Goal: Task Accomplishment & Management: Use online tool/utility

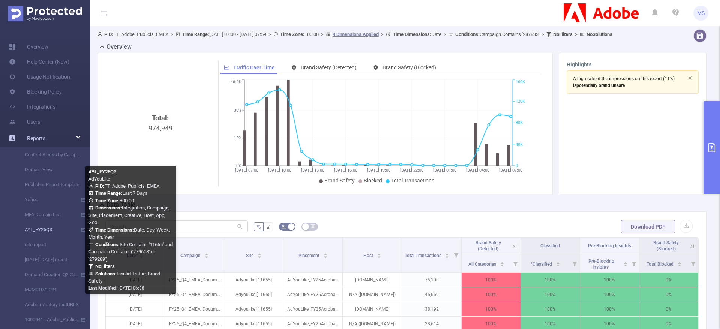
click at [31, 230] on link "AYL_FY25Q3" at bounding box center [48, 229] width 66 height 15
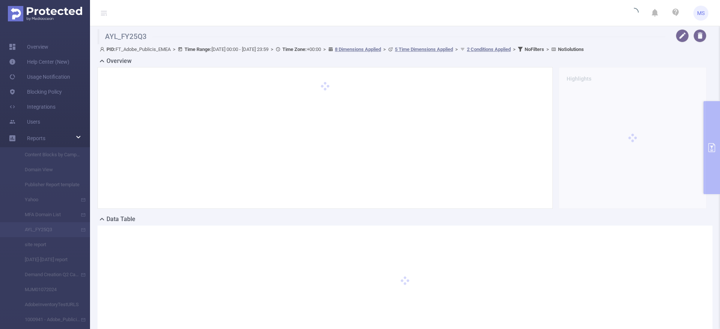
type input "[DATE] 00:00"
type input "[DATE] 23:59"
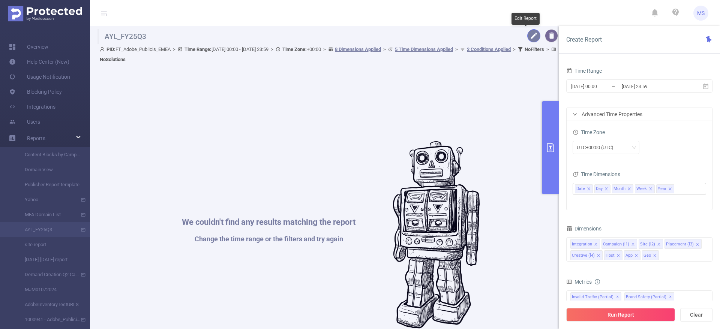
click at [527, 36] on button "button" at bounding box center [533, 35] width 13 height 13
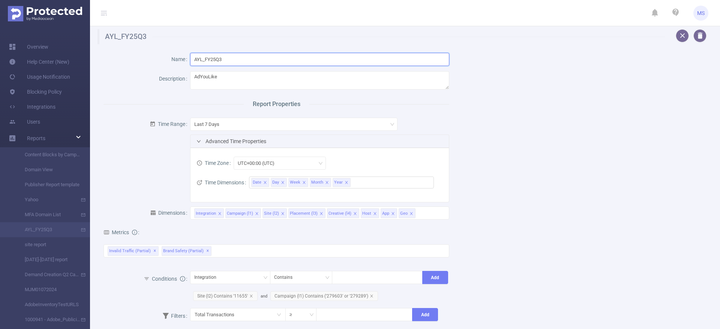
click at [233, 58] on input "AYL_FY25Q3" at bounding box center [320, 59] width 260 height 13
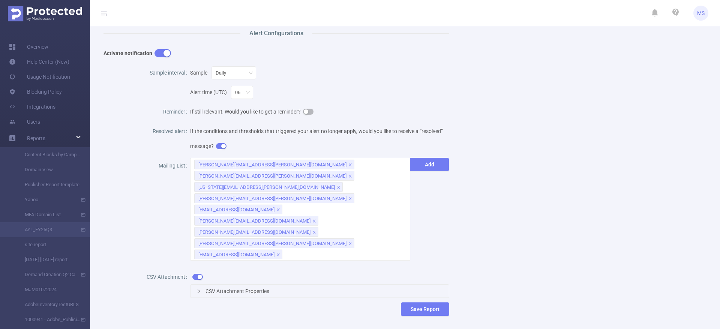
scroll to position [306, 0]
type input "AYL_FY25Q4"
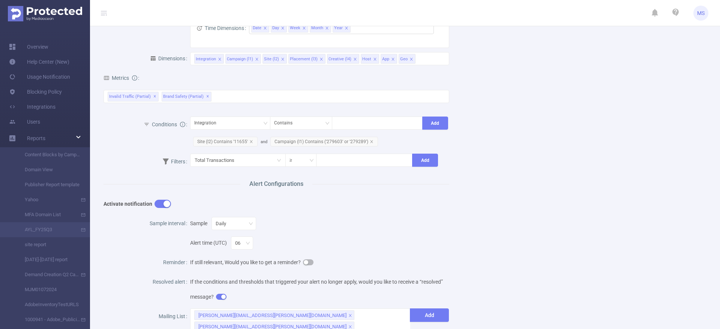
scroll to position [137, 0]
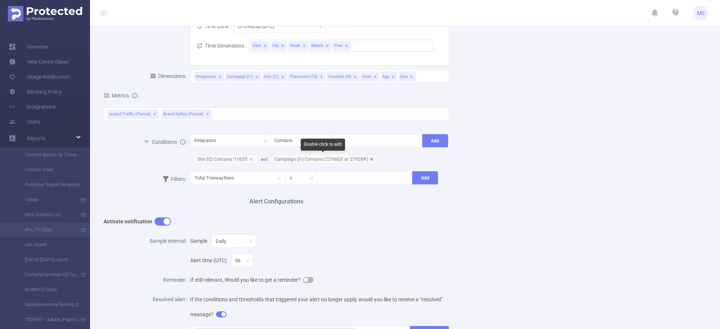
click at [370, 159] on icon "icon: close" at bounding box center [372, 160] width 4 height 4
click at [244, 141] on div "Integration" at bounding box center [230, 141] width 72 height 12
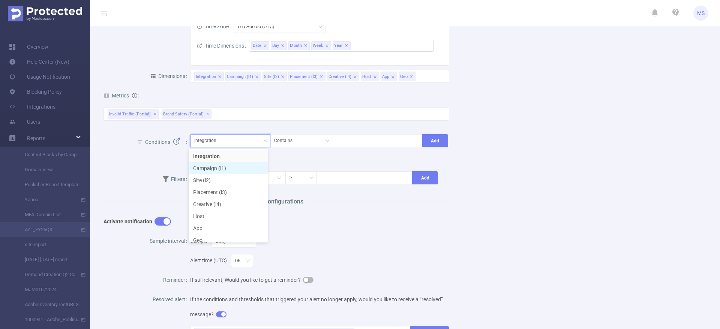
click at [225, 171] on li "Campaign (l1)" at bounding box center [228, 168] width 79 height 12
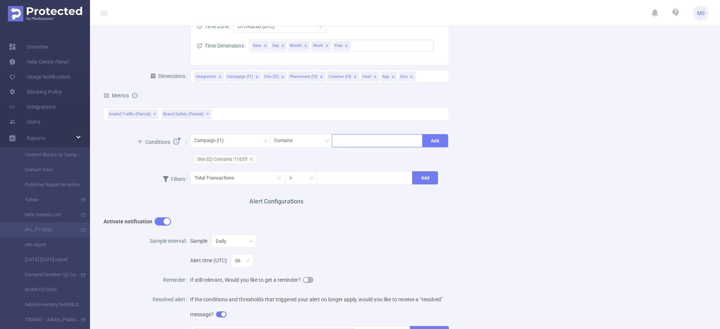
click at [357, 139] on div at bounding box center [377, 141] width 83 height 12
type input "22"
click at [347, 143] on icon "icon: close" at bounding box center [349, 142] width 4 height 5
click at [364, 143] on div at bounding box center [377, 141] width 83 height 12
type input "287833"
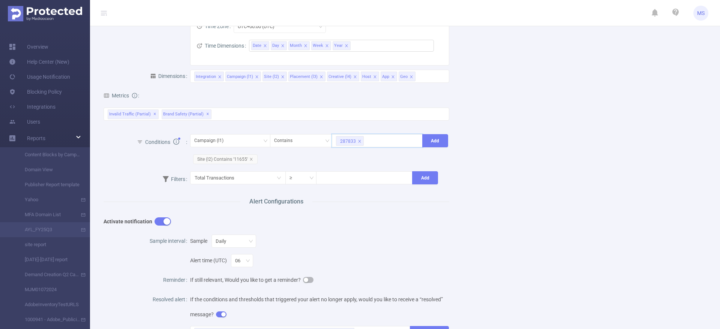
paste input "287006"
type input "287006"
click at [368, 152] on li "287006" at bounding box center [372, 156] width 89 height 12
click at [428, 143] on button "Add" at bounding box center [435, 140] width 26 height 13
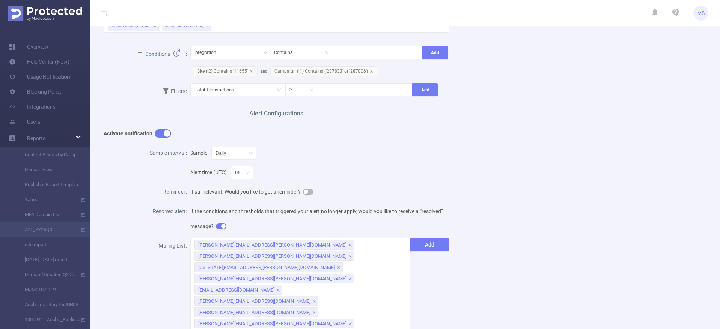
scroll to position [306, 0]
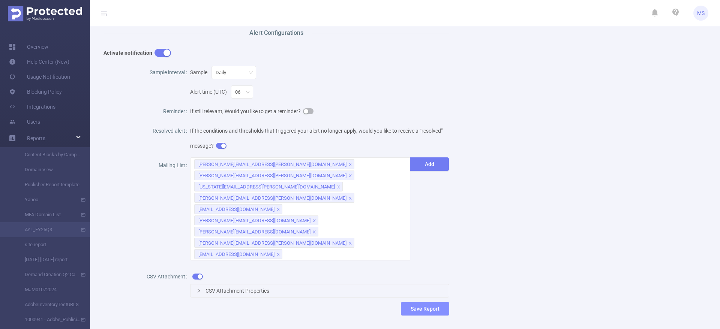
click at [433, 302] on button "Save Report" at bounding box center [425, 309] width 48 height 14
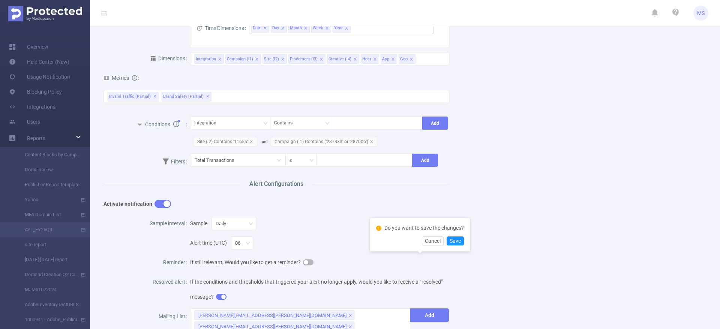
scroll to position [137, 0]
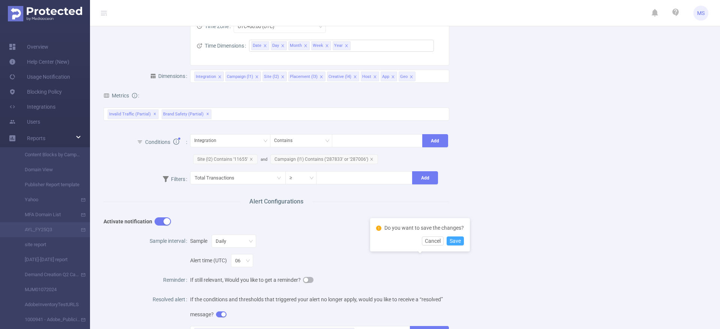
click at [460, 242] on button "Save" at bounding box center [455, 241] width 17 height 9
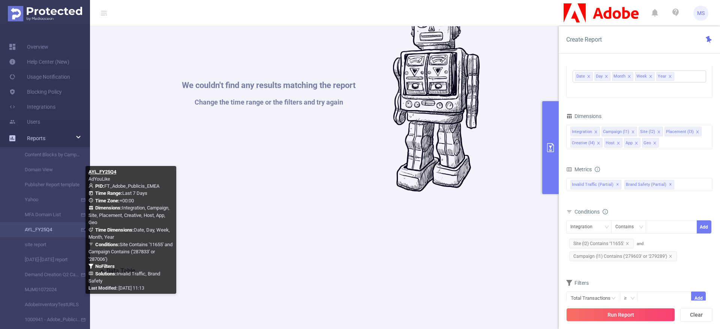
click at [41, 228] on link "AYL_FY25Q4" at bounding box center [48, 229] width 66 height 15
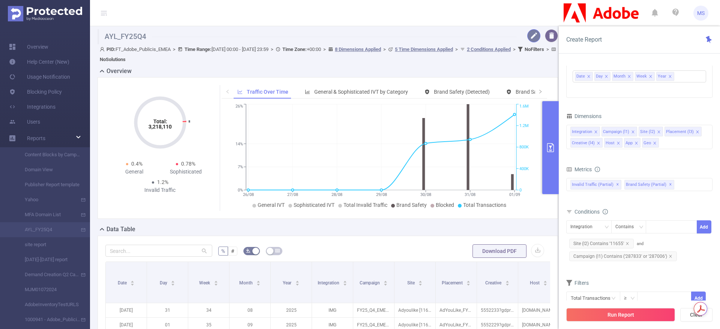
click at [527, 38] on button "button" at bounding box center [533, 35] width 13 height 13
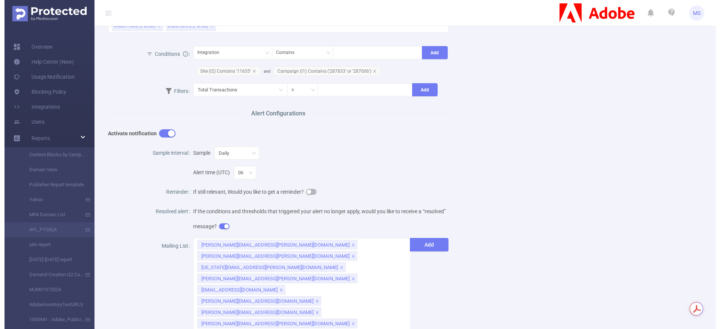
scroll to position [306, 0]
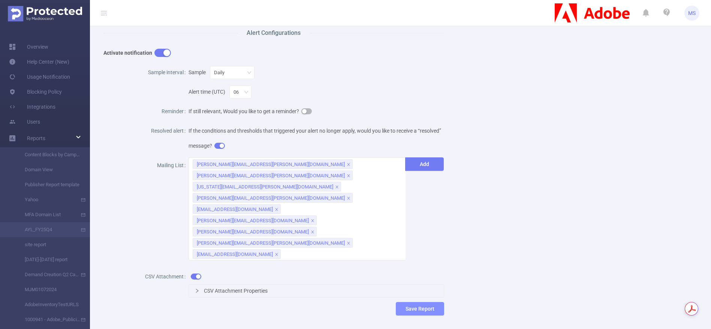
click at [416, 302] on button "Save Report" at bounding box center [420, 309] width 48 height 14
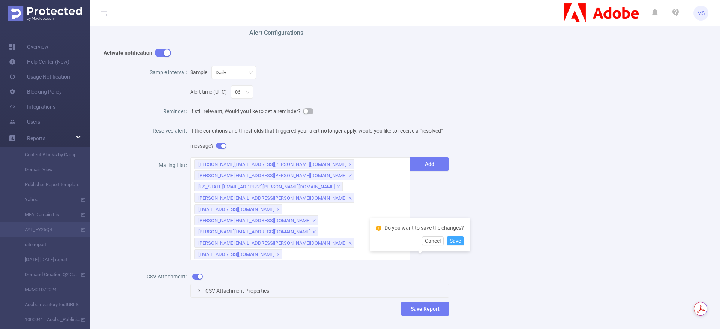
click at [455, 240] on button "Save" at bounding box center [455, 241] width 17 height 9
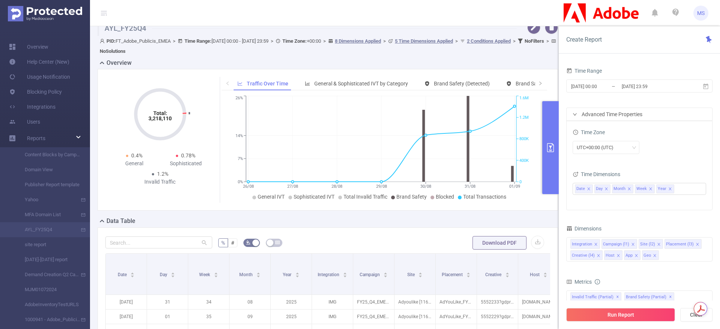
scroll to position [0, 0]
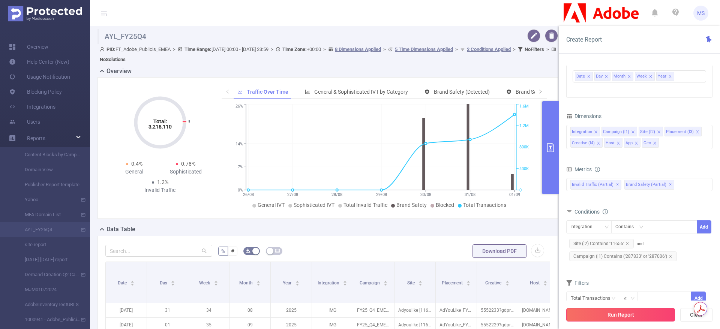
click at [627, 310] on button "Run Report" at bounding box center [620, 315] width 109 height 14
